Goal: Communication & Community: Answer question/provide support

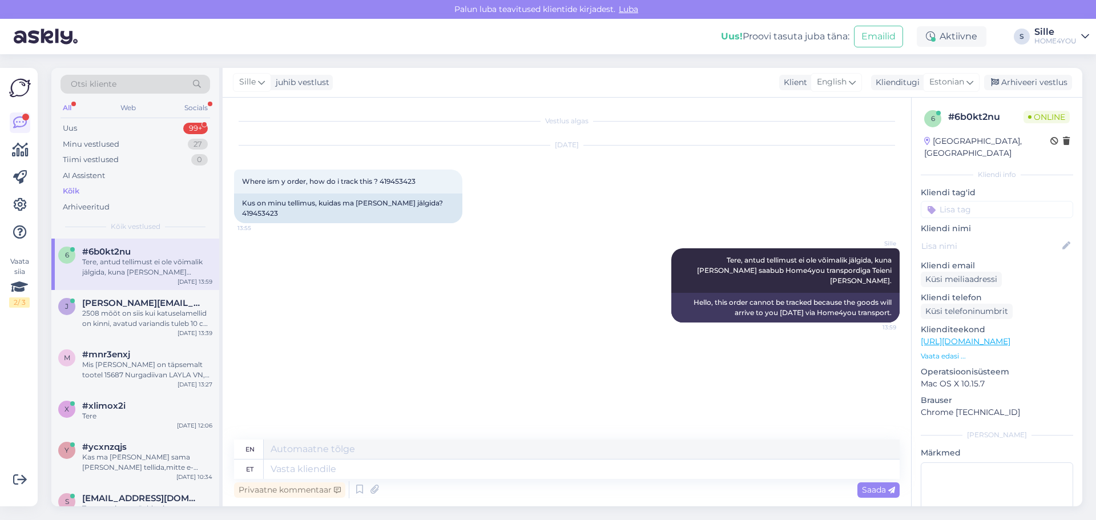
click at [66, 189] on div "Kõik" at bounding box center [71, 190] width 17 height 11
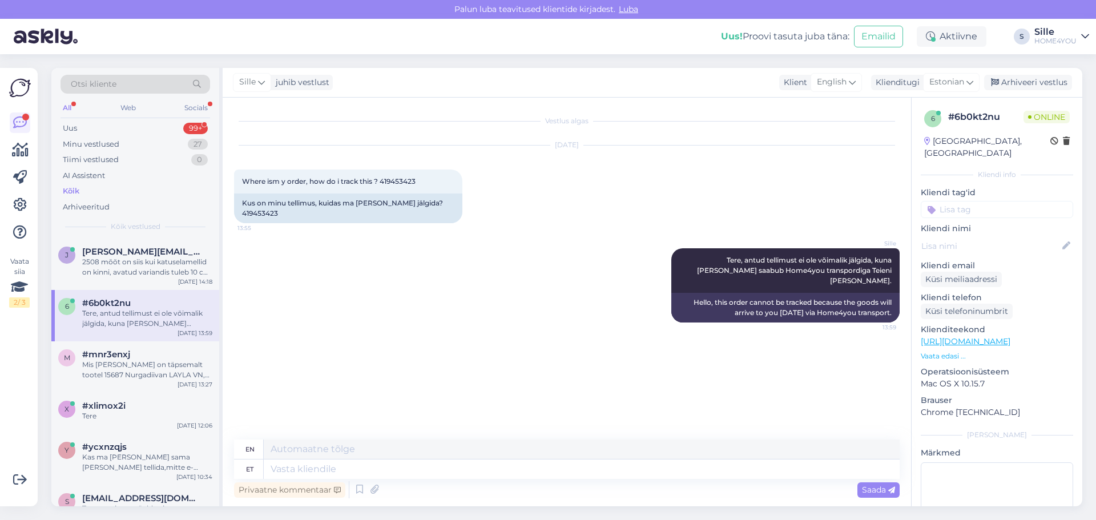
click at [74, 189] on div "Kõik" at bounding box center [71, 190] width 17 height 11
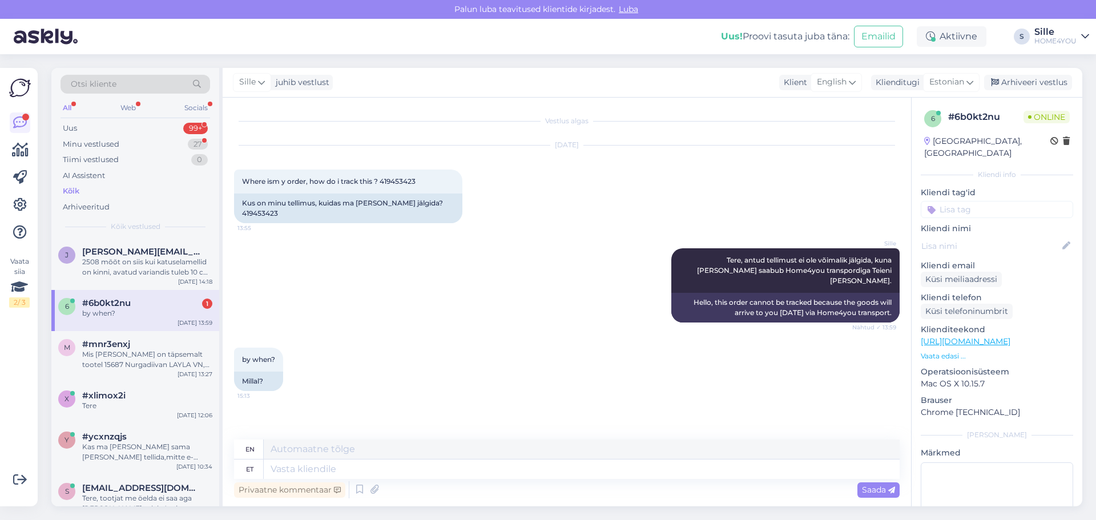
click at [100, 295] on div "6 #6b0kt2nu 1 by when? [DATE] 13:59" at bounding box center [135, 310] width 168 height 41
click at [584, 470] on textarea at bounding box center [582, 468] width 636 height 19
type textarea "[PERSON_NAME]"
type textarea "Courier"
type textarea "[PERSON_NAME] võtab"
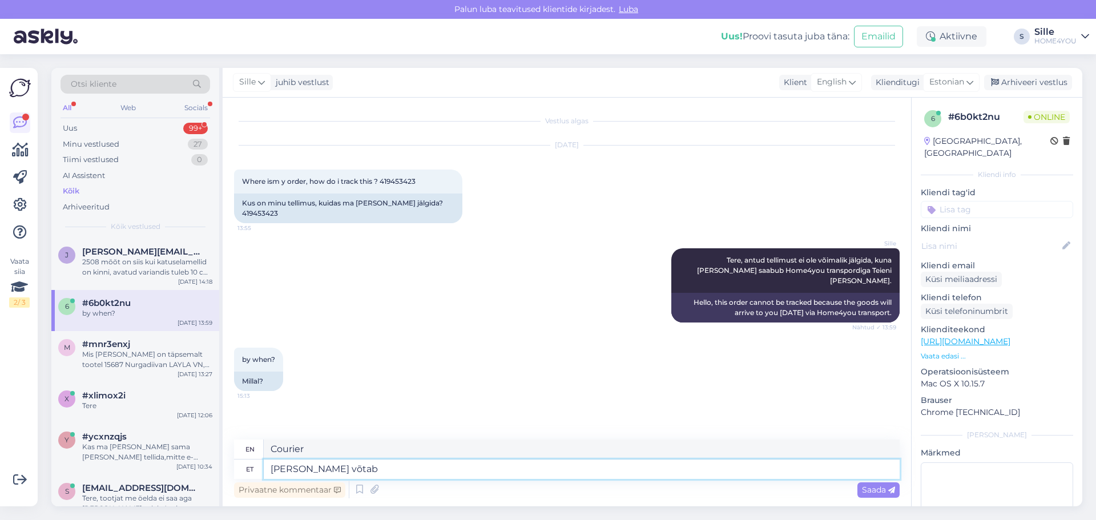
type textarea "The courier will pick up"
type textarea "[PERSON_NAME] võtab eelnevalt"
type textarea "The courier will pick up in advance"
type textarea "[PERSON_NAME] võtab eelnevalt ü"
type textarea "The courier will take a pre-paid"
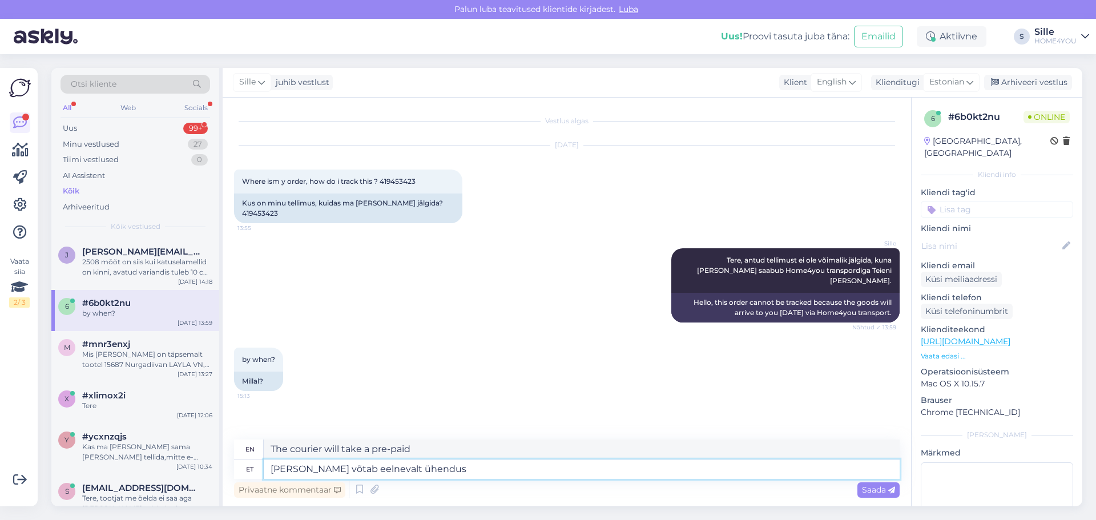
type textarea "[PERSON_NAME] võtab eelnevalt ühendust"
type textarea "The courier will contact you in advance."
